Goal: Information Seeking & Learning: Learn about a topic

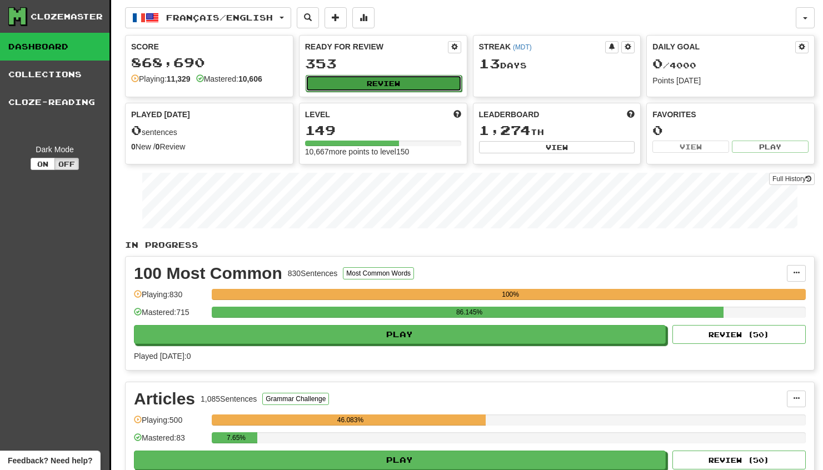
click at [386, 89] on button "Review" at bounding box center [384, 83] width 156 height 17
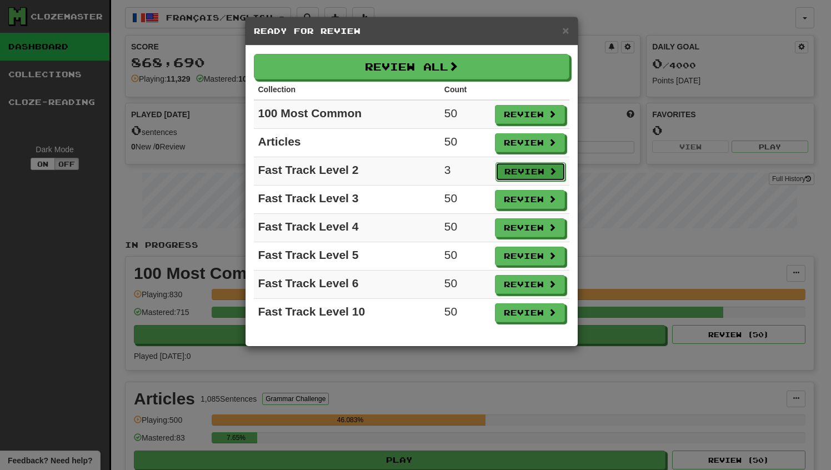
click at [523, 174] on button "Review" at bounding box center [531, 171] width 70 height 19
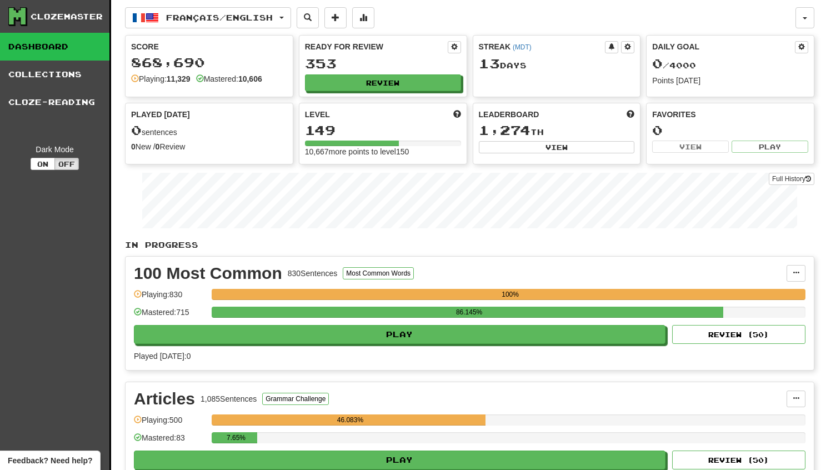
select select "**"
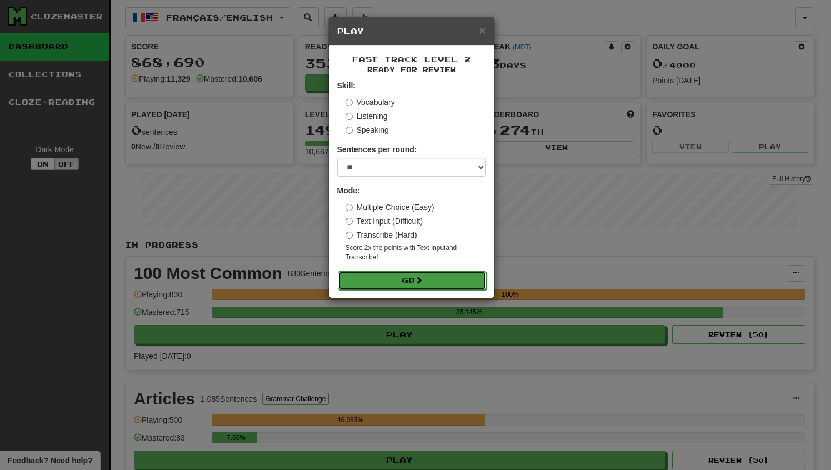
click at [440, 277] on button "Go" at bounding box center [412, 280] width 149 height 19
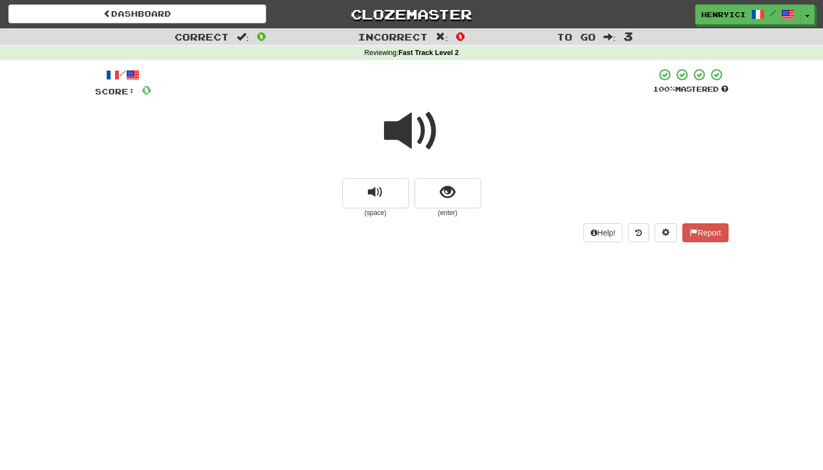
click at [421, 141] on span at bounding box center [412, 131] width 56 height 56
click at [443, 195] on span "show sentence" at bounding box center [447, 192] width 15 height 15
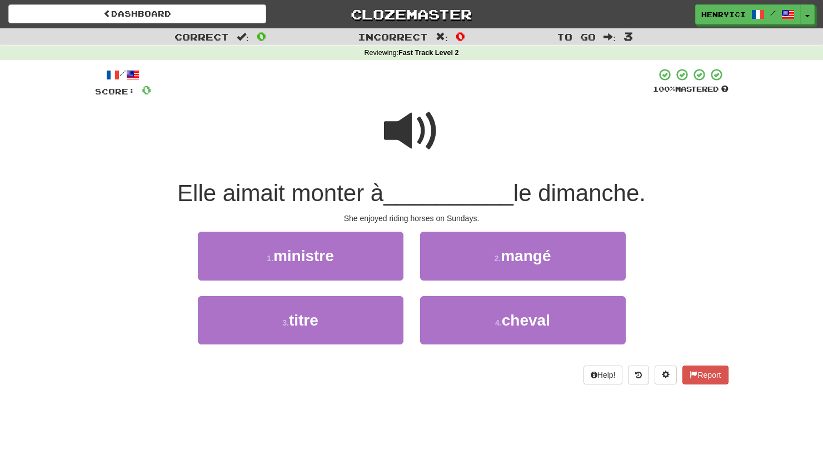
click at [420, 141] on span at bounding box center [412, 131] width 56 height 56
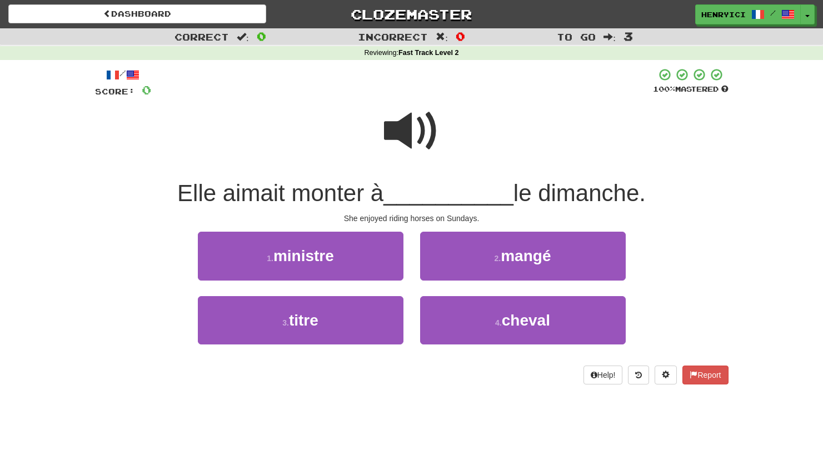
click at [426, 131] on span at bounding box center [412, 131] width 56 height 56
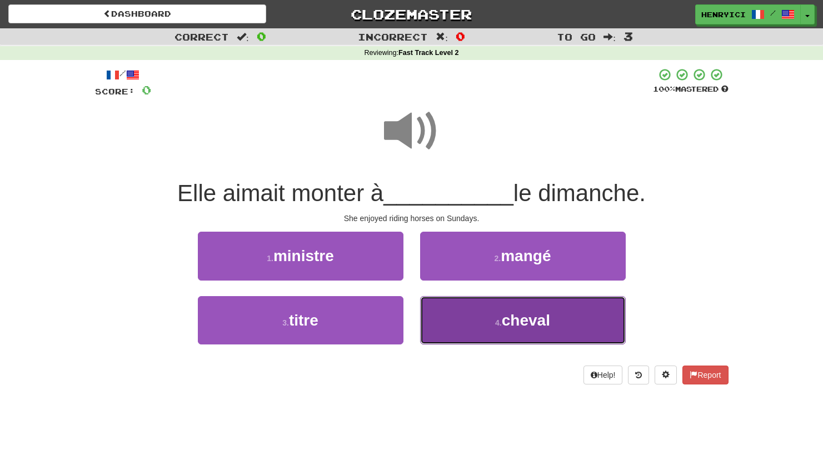
click at [475, 327] on button "4 . cheval" at bounding box center [523, 320] width 206 height 48
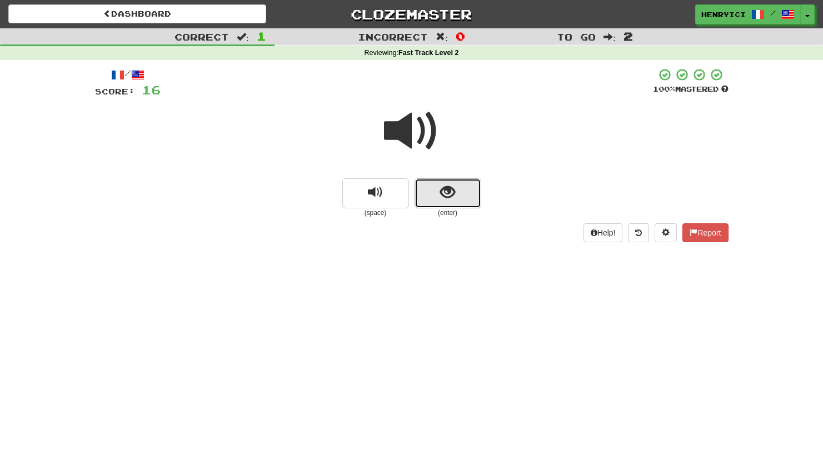
click at [437, 197] on button "show sentence" at bounding box center [448, 193] width 67 height 30
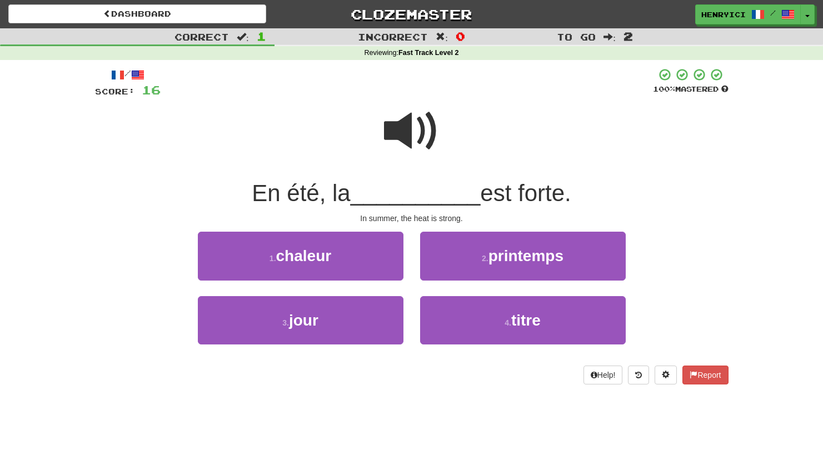
click at [412, 136] on span at bounding box center [412, 131] width 56 height 56
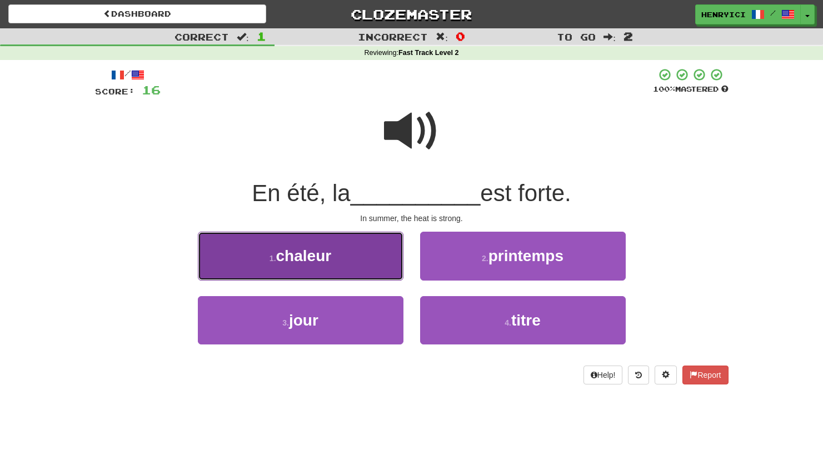
click at [321, 262] on span "chaleur" at bounding box center [304, 255] width 56 height 17
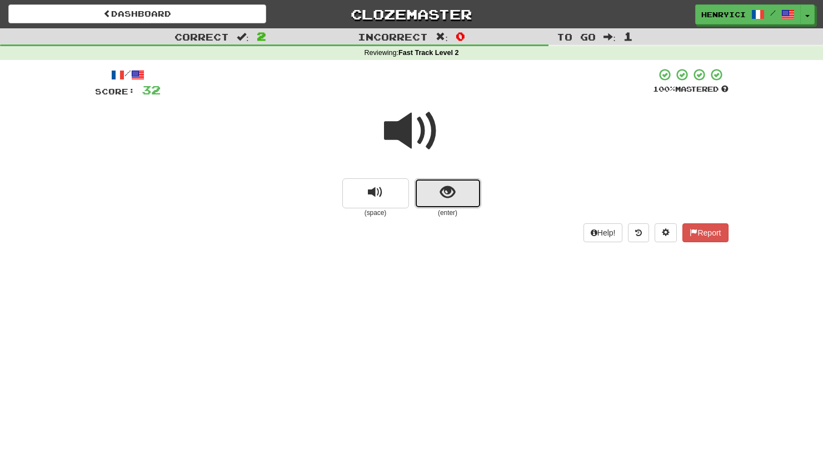
click at [444, 191] on span "show sentence" at bounding box center [447, 192] width 15 height 15
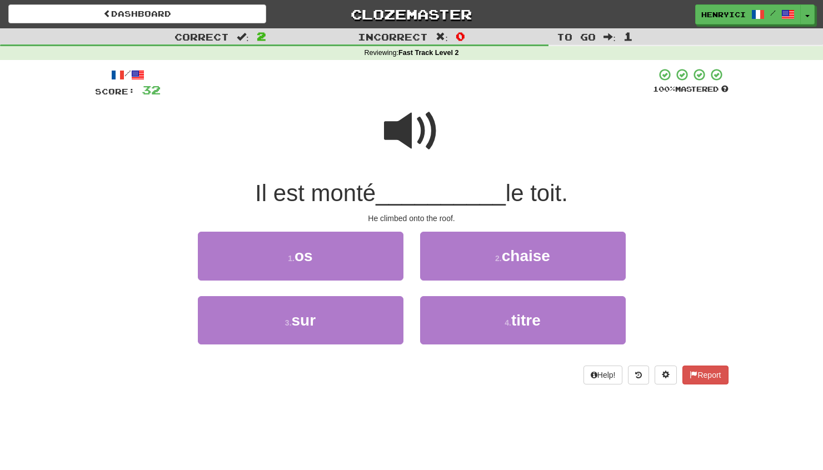
click at [429, 149] on span at bounding box center [412, 131] width 56 height 56
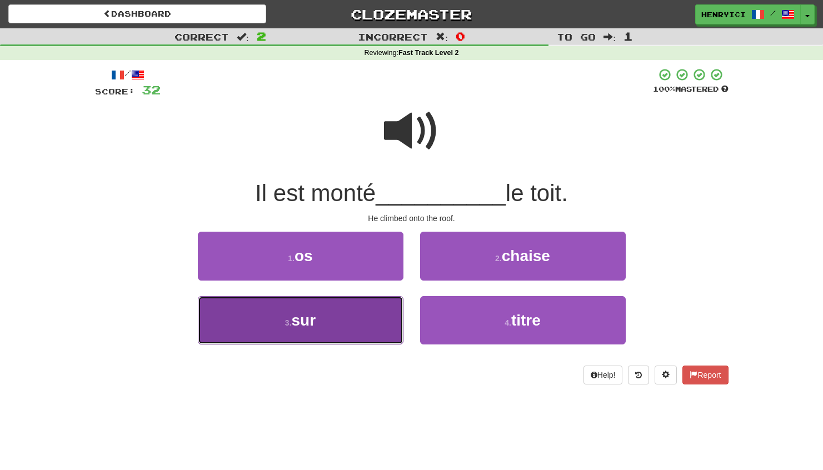
click at [343, 326] on button "3 . sur" at bounding box center [301, 320] width 206 height 48
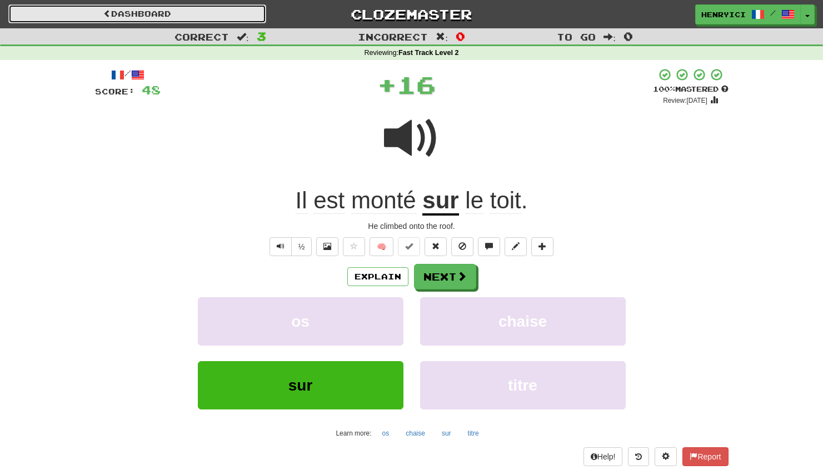
click at [216, 10] on link "Dashboard" at bounding box center [137, 13] width 258 height 19
